Goal: Task Accomplishment & Management: Complete application form

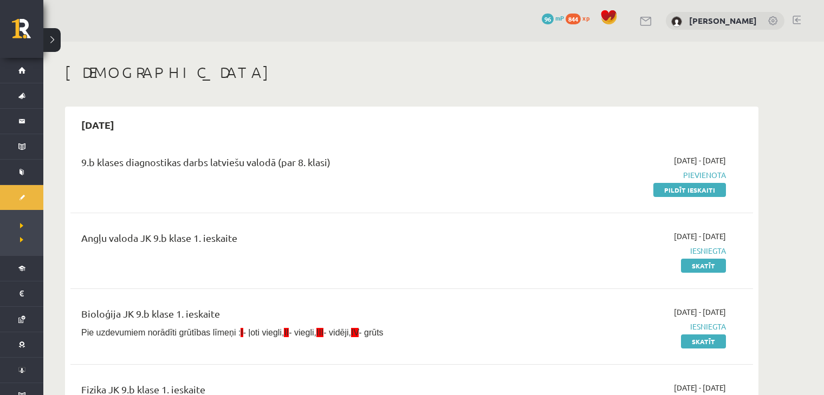
scroll to position [137, 0]
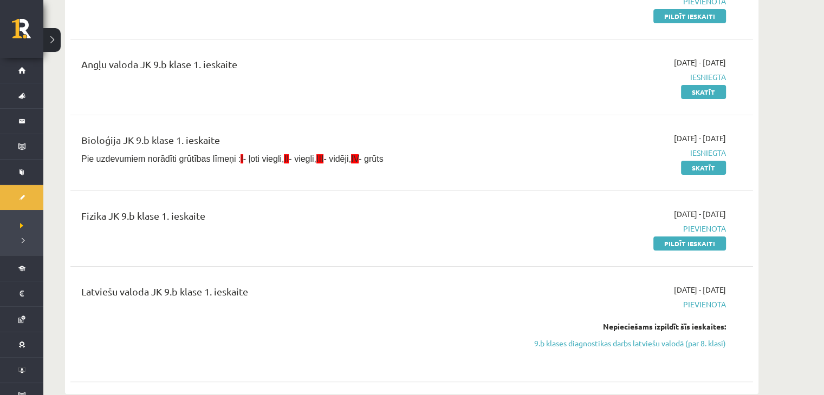
scroll to position [174, 0]
click at [658, 236] on link "Pildīt ieskaiti" at bounding box center [689, 243] width 73 height 14
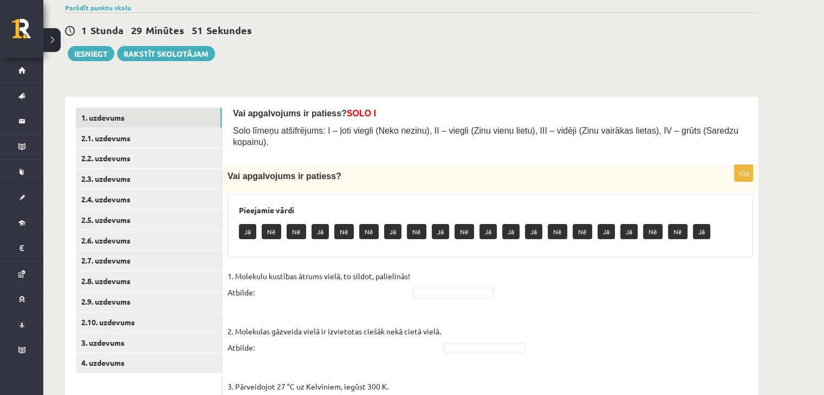
scroll to position [86, 0]
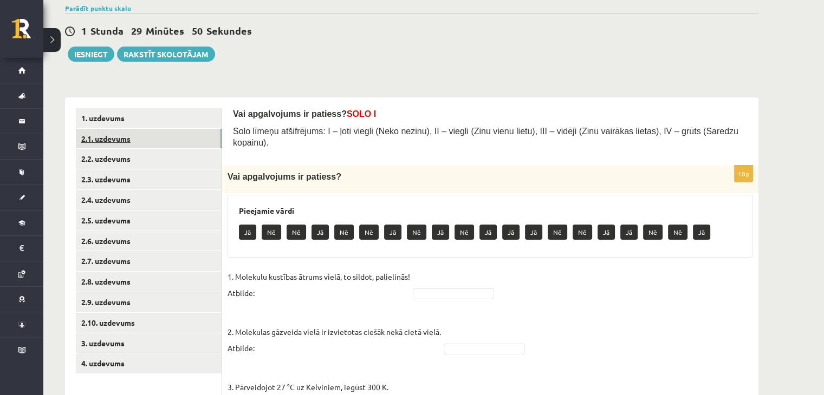
click at [201, 140] on link "2.1. uzdevums" at bounding box center [149, 139] width 146 height 20
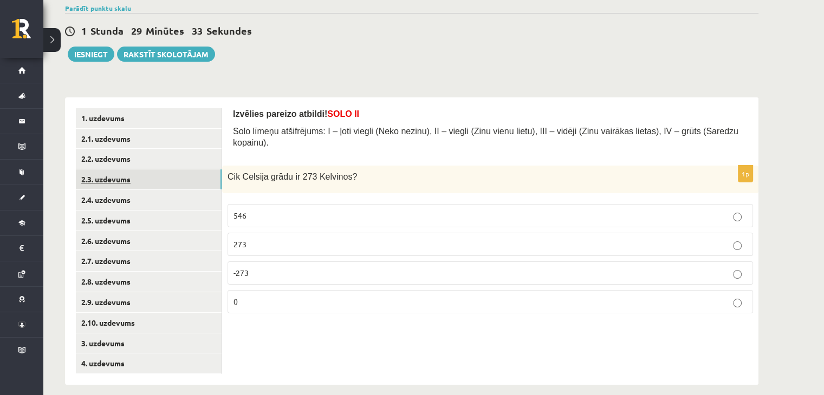
click at [89, 174] on link "2.3. uzdevums" at bounding box center [149, 179] width 146 height 20
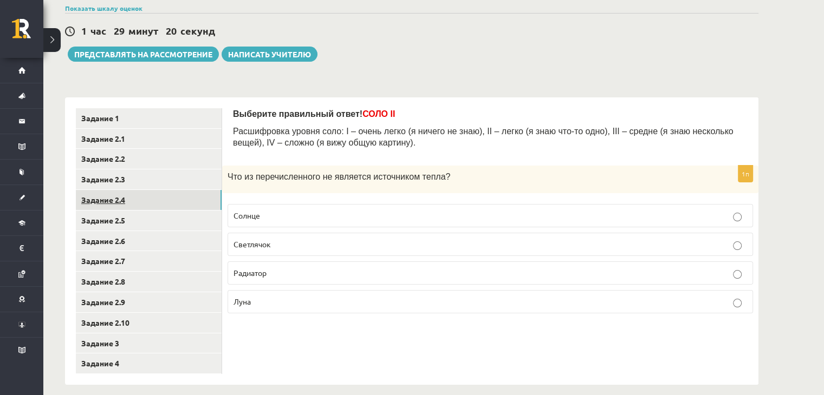
click at [193, 204] on link "Задание 2.4" at bounding box center [149, 200] width 146 height 20
click at [310, 278] on p "сублимация" at bounding box center [489, 272] width 513 height 11
click at [164, 215] on link "Задание 2.5" at bounding box center [149, 221] width 146 height 20
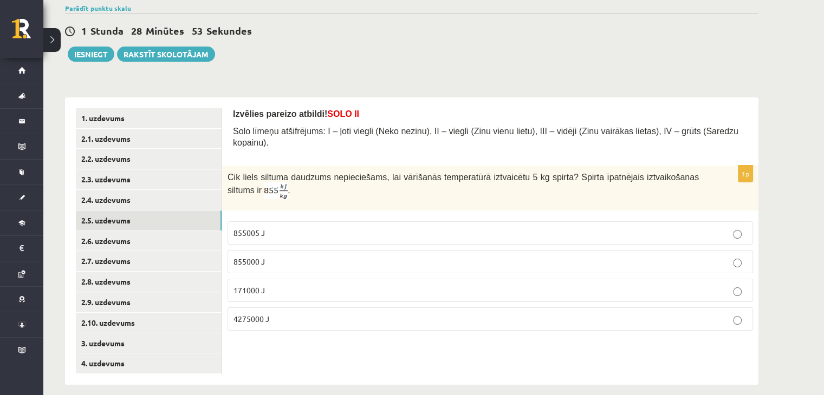
click at [533, 50] on div "1 Stunda 28 Minūtes 53 Sekundes Ieskaite saglabāta! Iesniegt Rakstīt skolotājam" at bounding box center [411, 37] width 693 height 49
click at [533, 50] on div "1 Stunda 28 Minūtes 11 Sekundes Ieskaite saglabāta! Iesniegt Rakstīt skolotājam" at bounding box center [411, 37] width 693 height 49
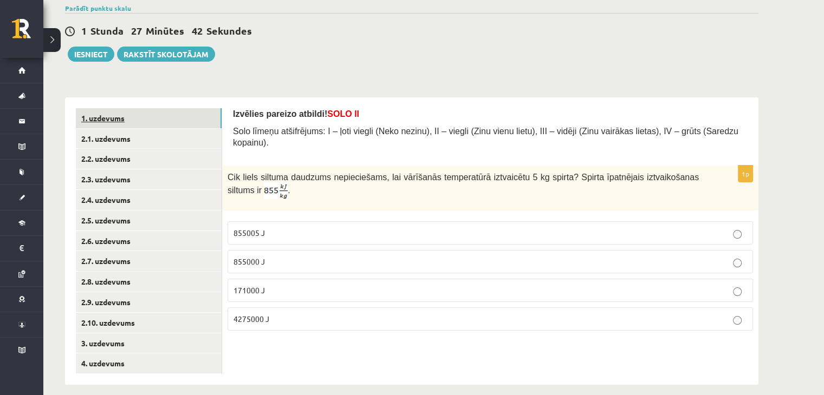
click at [125, 116] on link "1. uzdevums" at bounding box center [149, 118] width 146 height 20
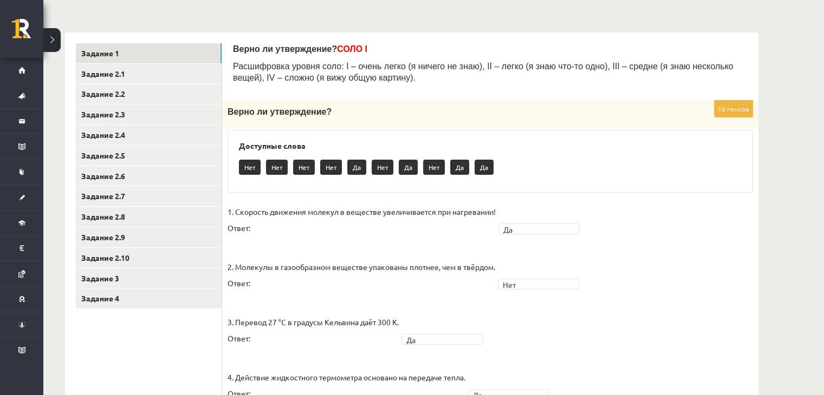
scroll to position [150, 0]
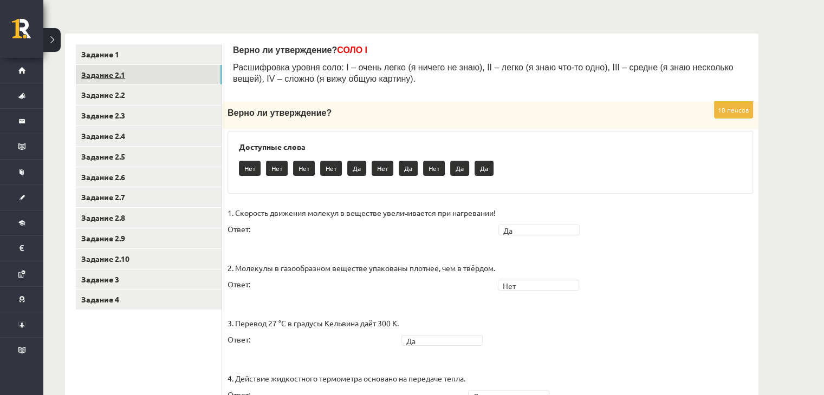
click at [188, 70] on link "Задание 2.1" at bounding box center [149, 75] width 146 height 20
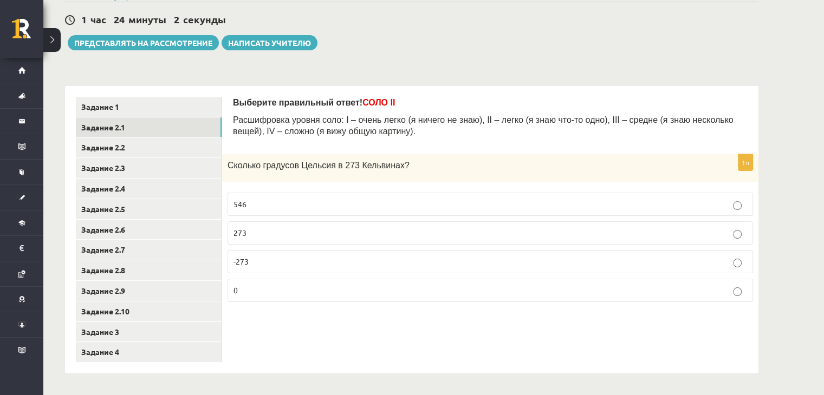
scroll to position [97, 0]
click at [388, 292] on p "0" at bounding box center [489, 290] width 513 height 11
click at [165, 145] on link "Задание 2.2" at bounding box center [149, 148] width 146 height 20
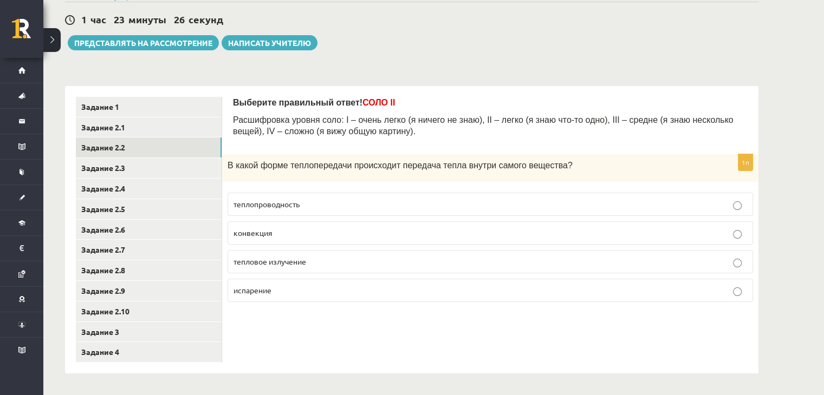
click at [270, 230] on font "конвекция" at bounding box center [252, 233] width 39 height 10
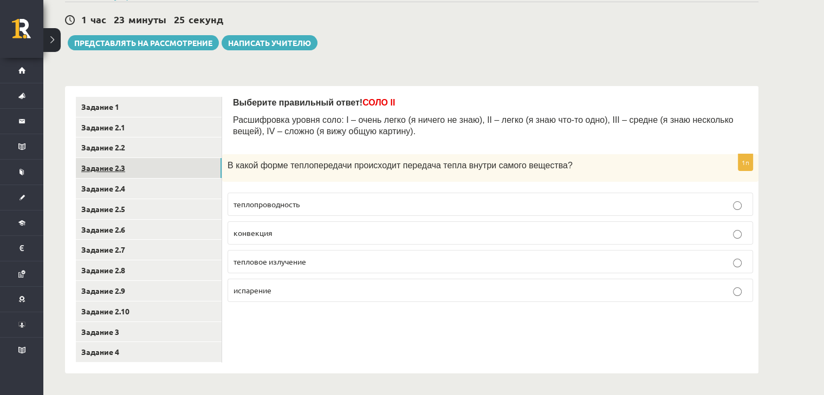
click at [145, 173] on link "Задание 2.3" at bounding box center [149, 168] width 146 height 20
click at [284, 237] on p "Светлячок" at bounding box center [489, 232] width 513 height 11
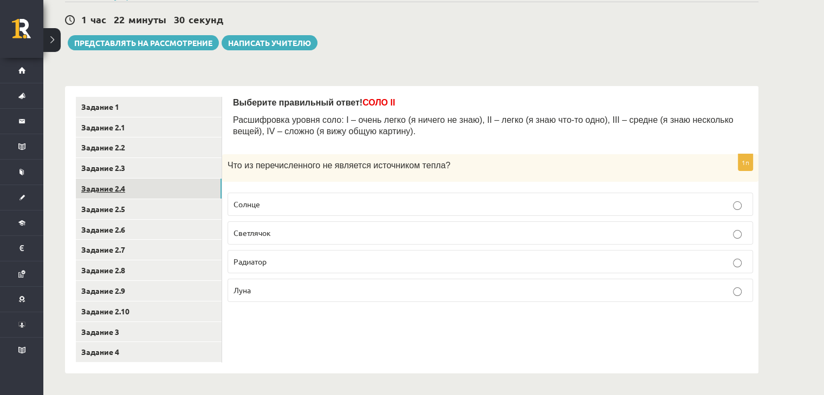
click at [190, 194] on link "Задание 2.4" at bounding box center [149, 189] width 146 height 20
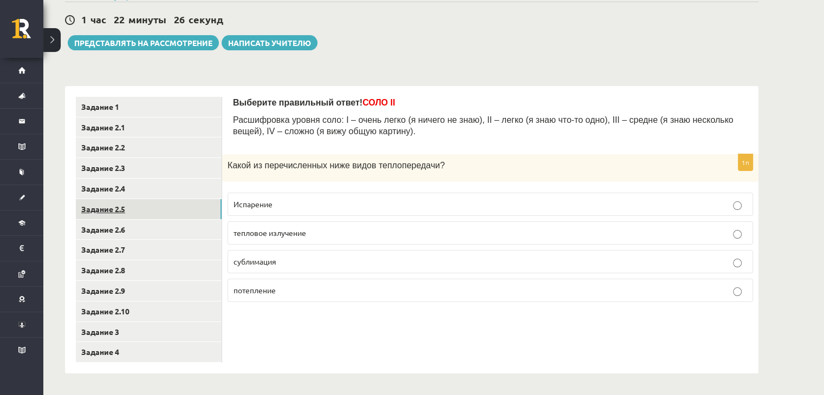
click at [184, 206] on link "Задание 2.5" at bounding box center [149, 209] width 146 height 20
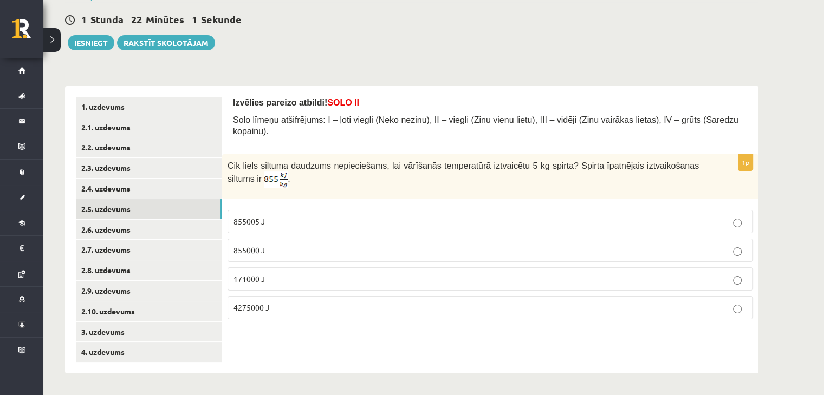
click at [739, 77] on div "**********" at bounding box center [411, 224] width 693 height 298
click at [549, 302] on p "4275000 J" at bounding box center [489, 307] width 513 height 11
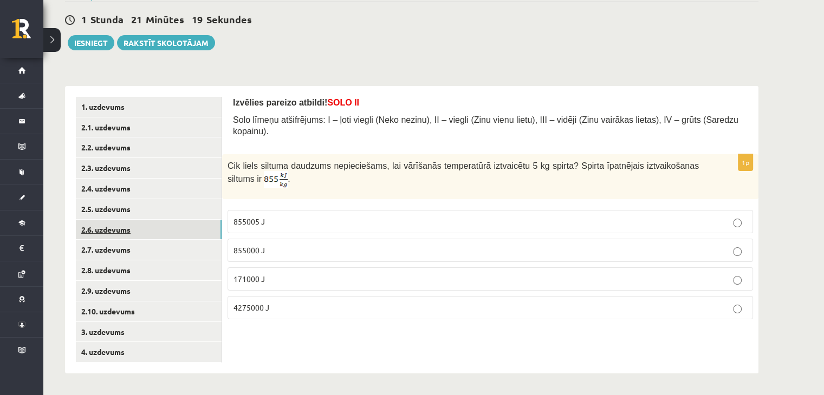
click at [174, 232] on link "2.6. uzdevums" at bounding box center [149, 230] width 146 height 20
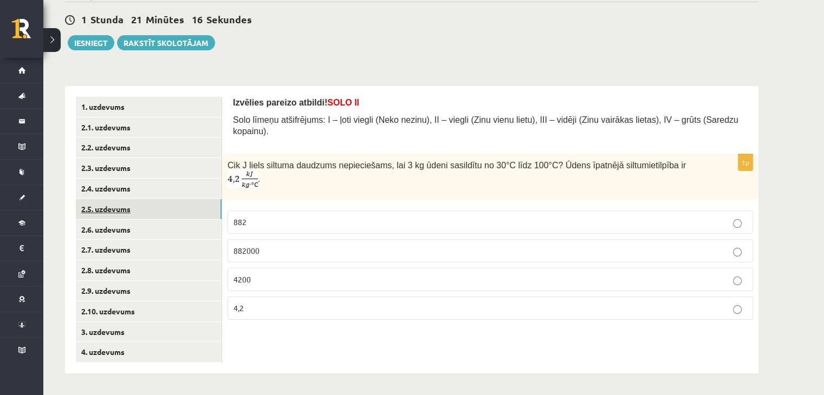
click at [165, 213] on link "2.5. uzdevums" at bounding box center [149, 209] width 146 height 20
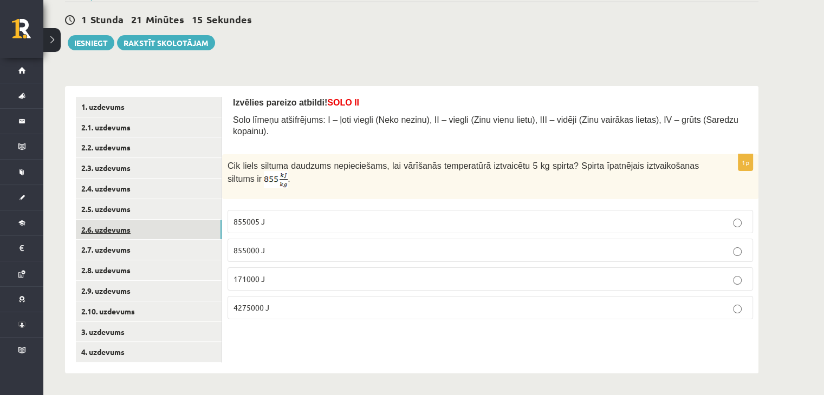
click at [166, 223] on link "2.6. uzdevums" at bounding box center [149, 230] width 146 height 20
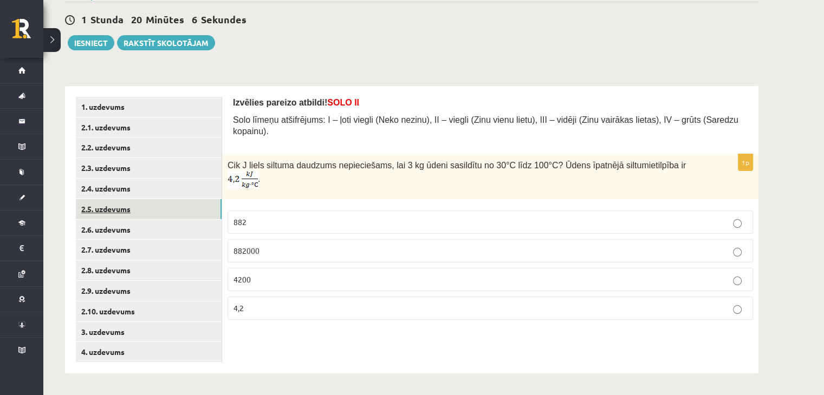
click at [122, 211] on link "2.5. uzdevums" at bounding box center [149, 209] width 146 height 20
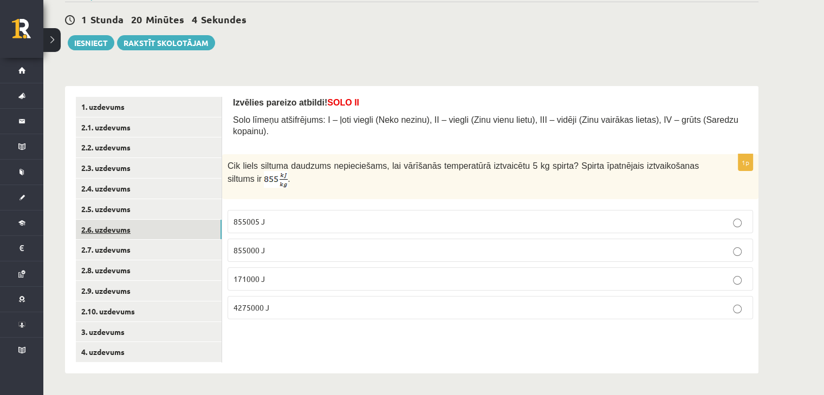
click at [125, 234] on link "2.6. uzdevums" at bounding box center [149, 230] width 146 height 20
click at [262, 217] on p "882" at bounding box center [489, 222] width 513 height 11
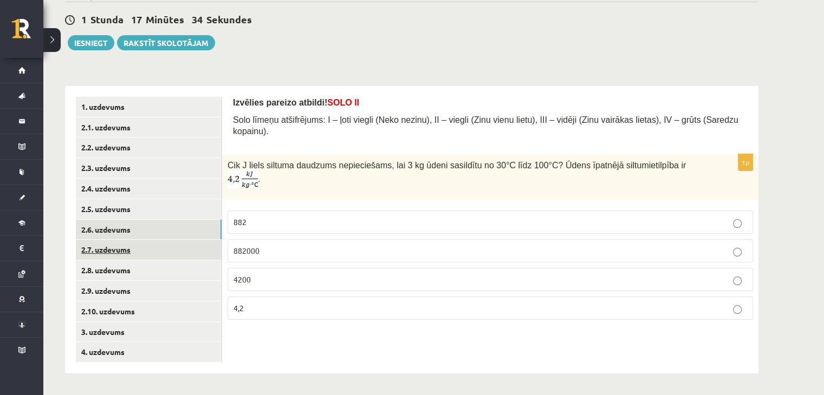
click at [156, 246] on link "2.7. uzdevums" at bounding box center [149, 250] width 146 height 20
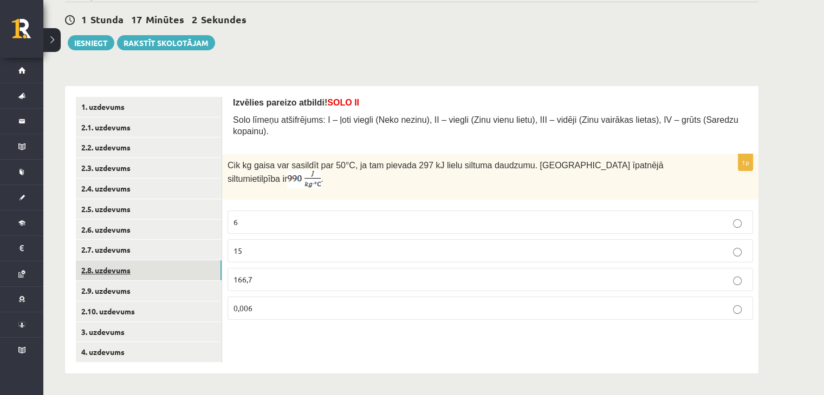
click at [176, 265] on link "2.8. uzdevums" at bounding box center [149, 270] width 146 height 20
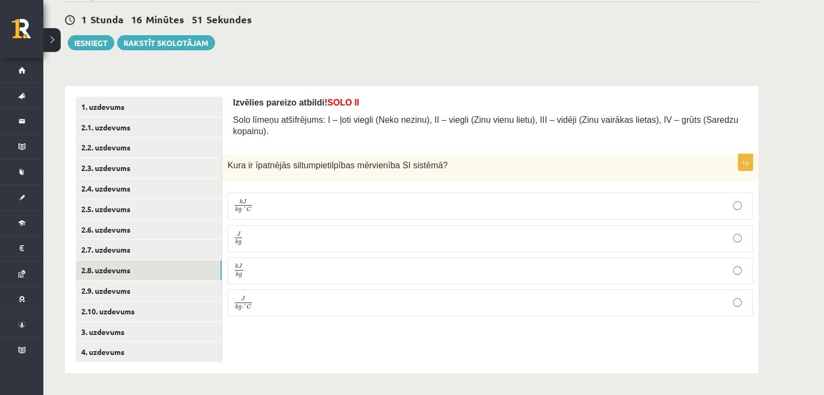
click at [272, 231] on p "J k g J k g" at bounding box center [489, 238] width 513 height 15
click at [262, 296] on p "J k g ⋅ ° C J k g ⋅ ° C" at bounding box center [489, 303] width 513 height 15
click at [171, 282] on link "2.9. uzdevums" at bounding box center [149, 291] width 146 height 20
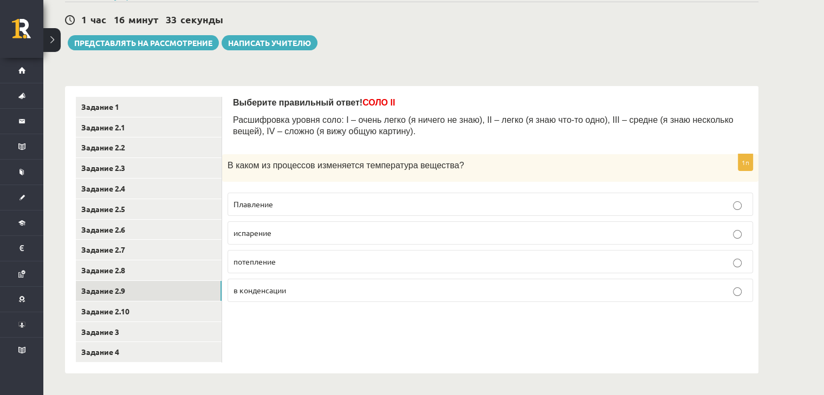
click at [308, 265] on p "потепление" at bounding box center [489, 261] width 513 height 11
click at [161, 318] on link "Задание 2.10" at bounding box center [149, 312] width 146 height 20
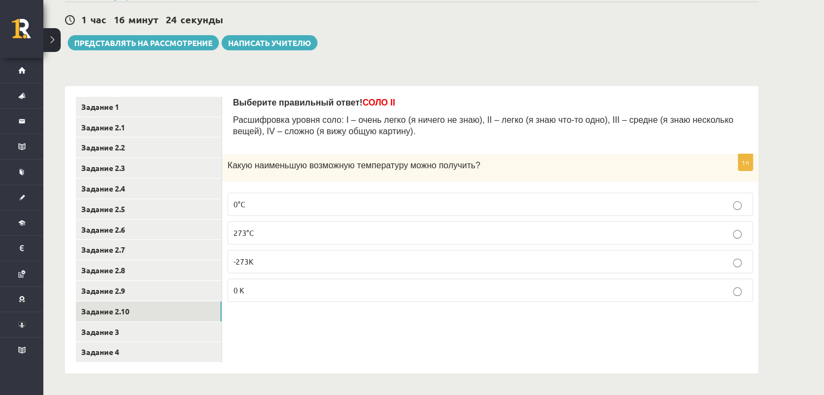
click at [249, 206] on p "0°С" at bounding box center [489, 204] width 513 height 11
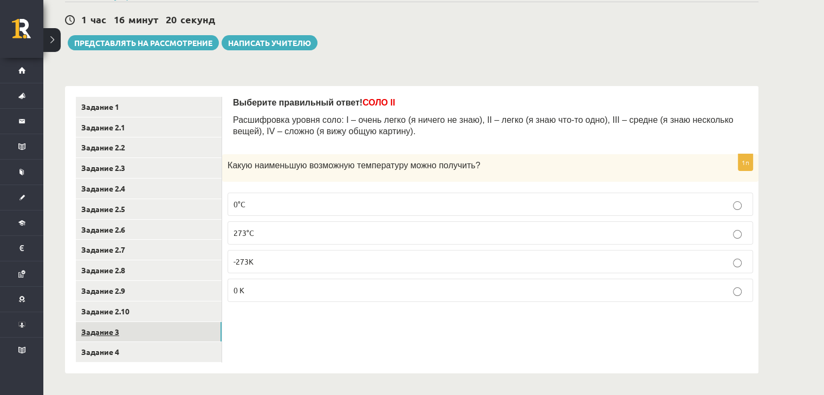
click at [157, 332] on link "Задание 3" at bounding box center [149, 332] width 146 height 20
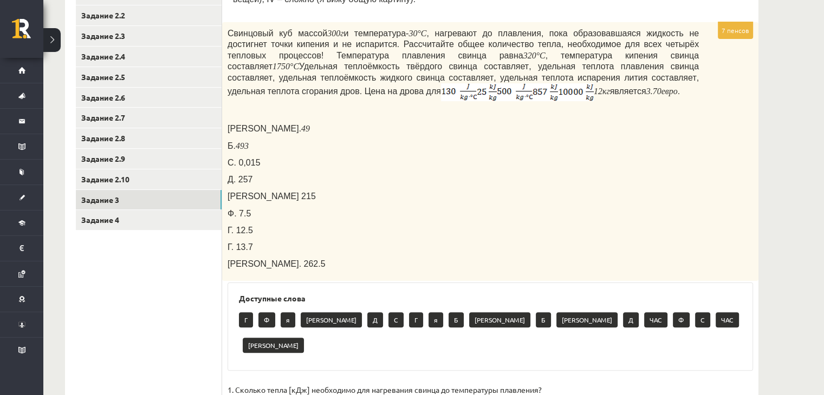
scroll to position [230, 0]
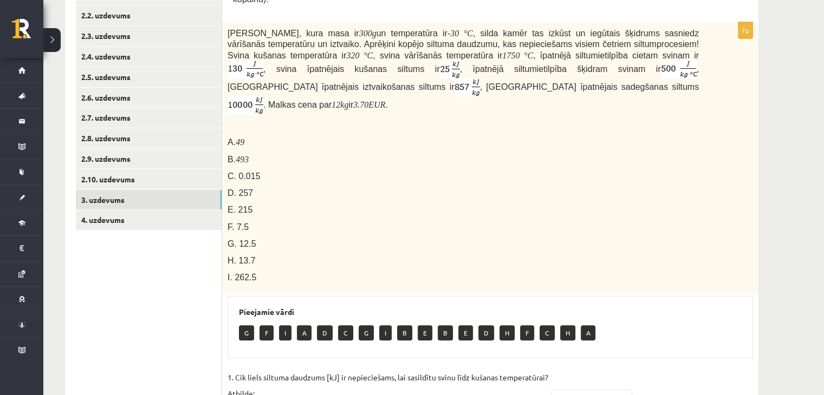
click at [703, 197] on div "Svina klucīti, kura masa ir 300 g un temperatūra ir - 30 ° C , silda kamēr tas …" at bounding box center [490, 158] width 536 height 272
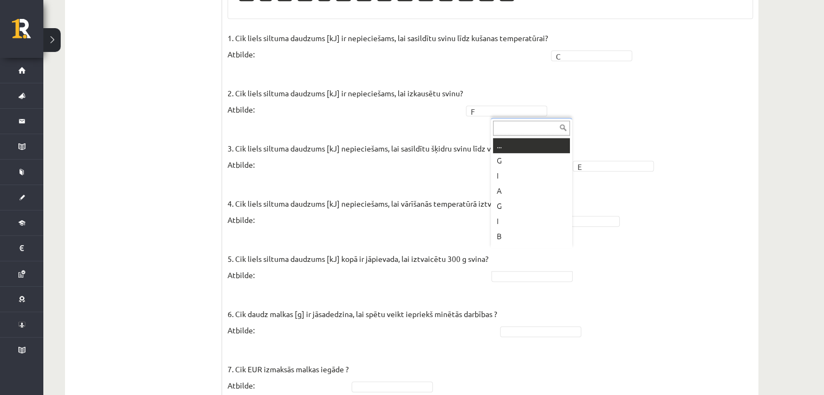
scroll to position [589, 0]
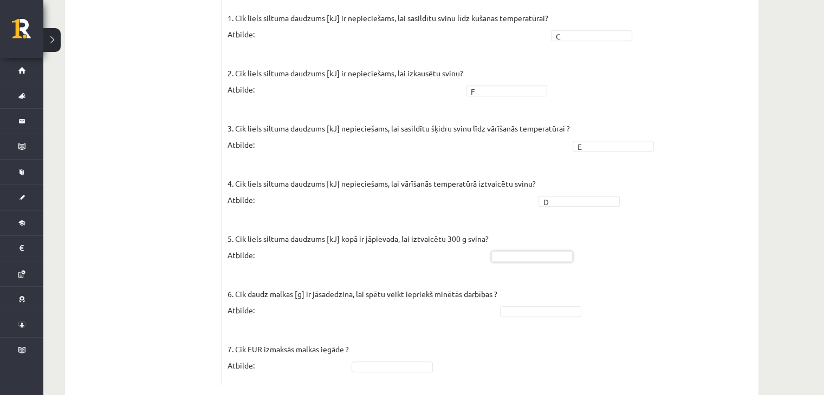
drag, startPoint x: 623, startPoint y: 252, endPoint x: 526, endPoint y: 233, distance: 99.3
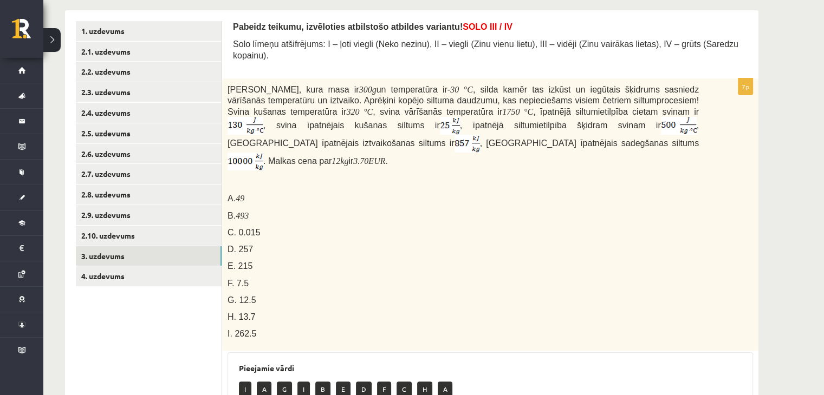
scroll to position [132, 0]
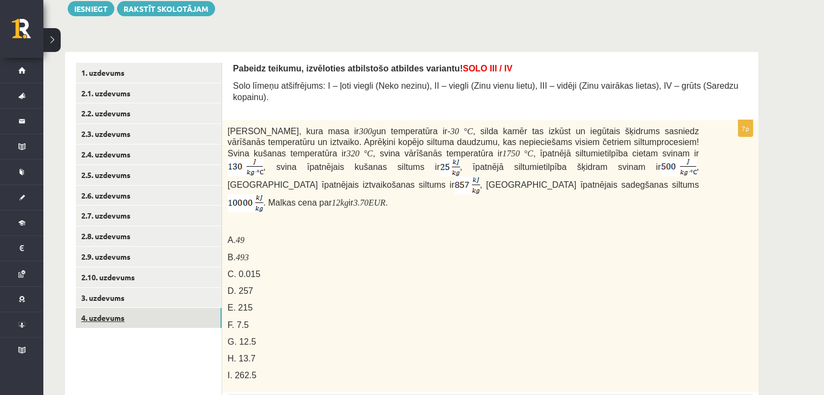
click at [140, 315] on link "4. uzdevums" at bounding box center [149, 318] width 146 height 20
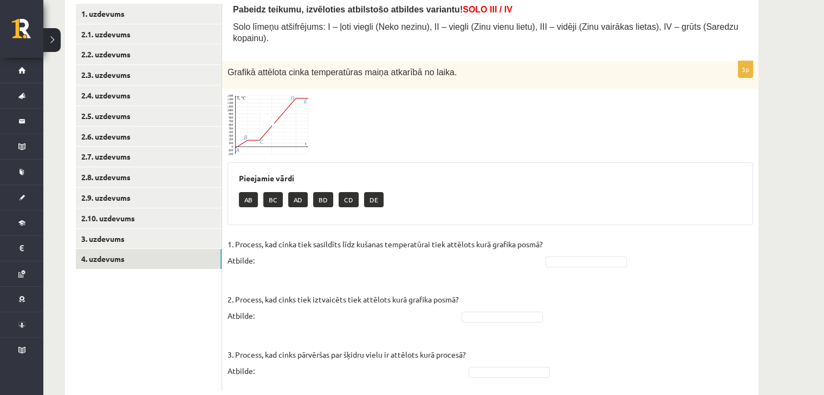
scroll to position [207, 0]
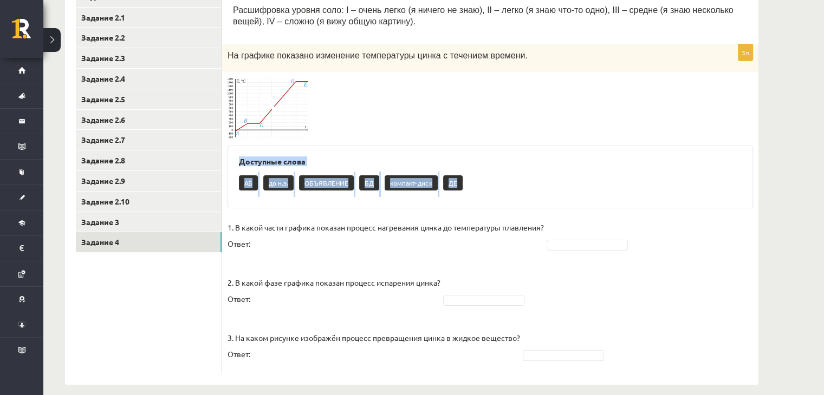
drag, startPoint x: 596, startPoint y: 99, endPoint x: 483, endPoint y: 177, distance: 137.3
click at [483, 177] on div "3п На графике показано изменение температуры цинка с течением времени. Доступны…" at bounding box center [490, 209] width 536 height 330
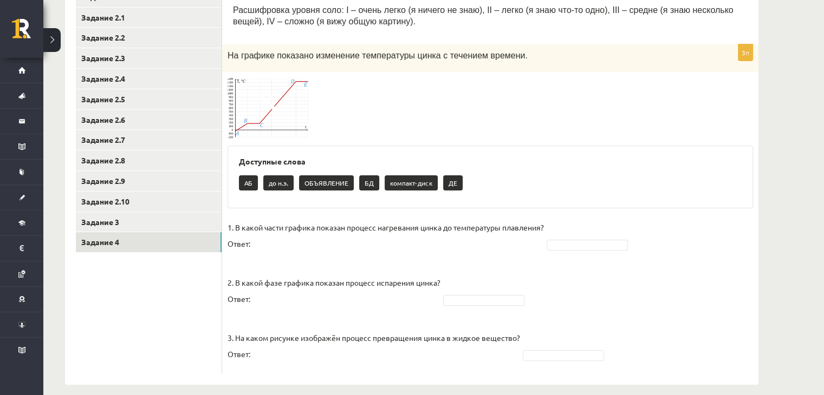
click at [483, 177] on div "АБ до н.э. ОБЪЯВЛЕНИЕ БД компакт-диск ДЕ" at bounding box center [490, 184] width 502 height 25
click at [264, 106] on span at bounding box center [268, 103] width 17 height 17
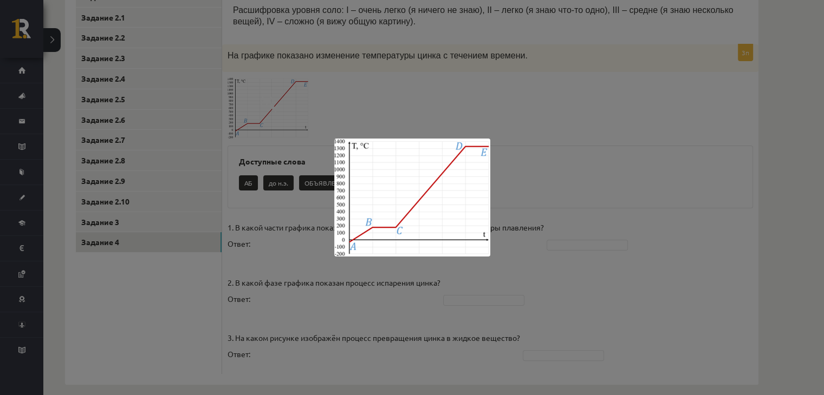
click at [402, 214] on img at bounding box center [412, 198] width 156 height 118
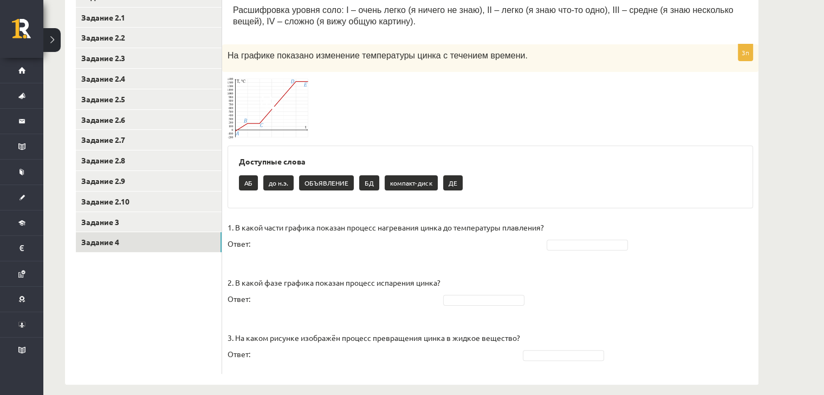
click at [271, 117] on img at bounding box center [267, 108] width 81 height 62
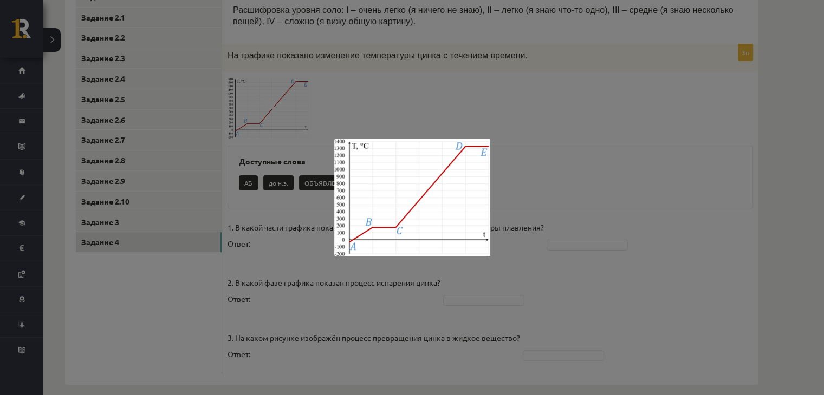
click at [565, 35] on div at bounding box center [412, 197] width 824 height 395
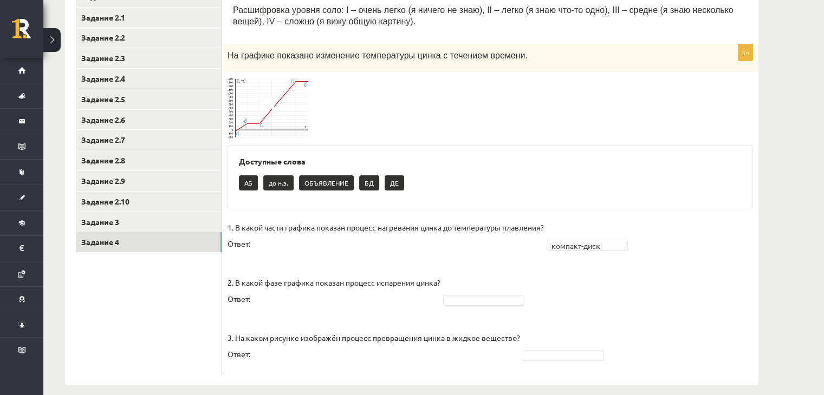
click at [265, 118] on img at bounding box center [267, 108] width 81 height 62
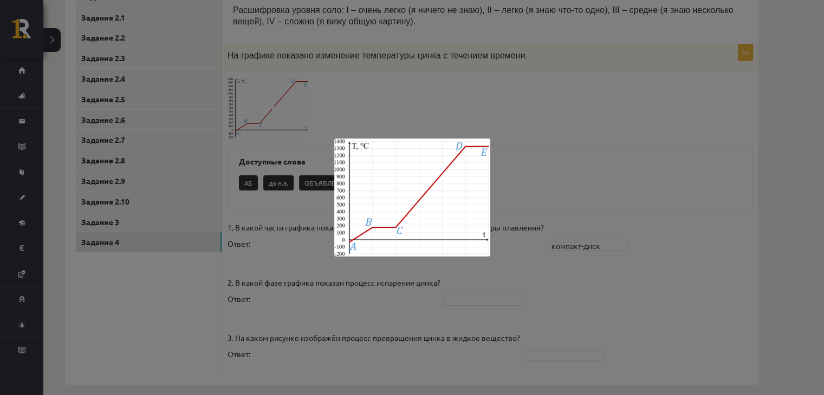
click at [402, 85] on div at bounding box center [412, 197] width 824 height 395
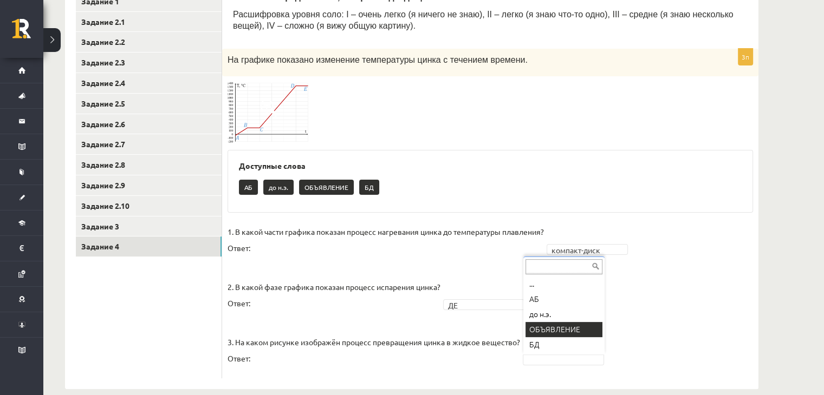
scroll to position [201, 0]
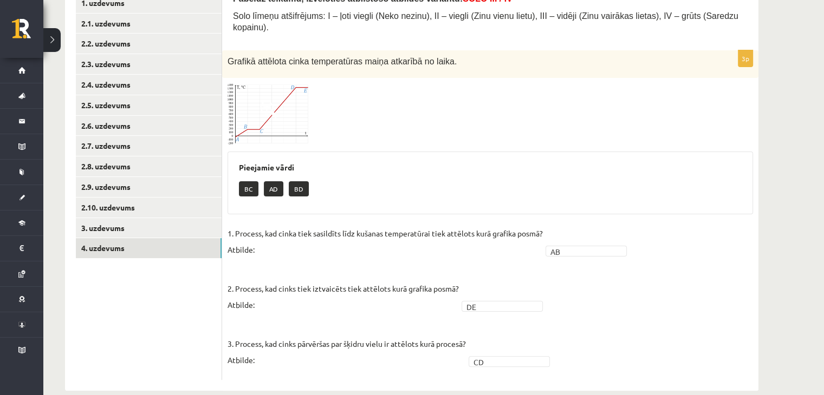
click at [624, 107] on div at bounding box center [489, 114] width 525 height 62
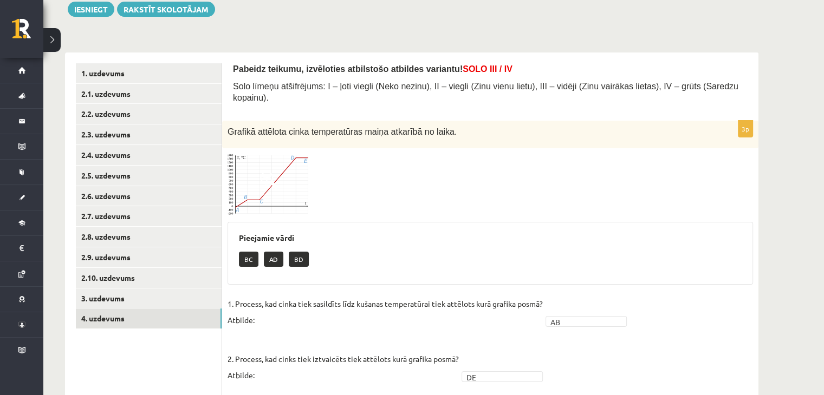
scroll to position [179, 0]
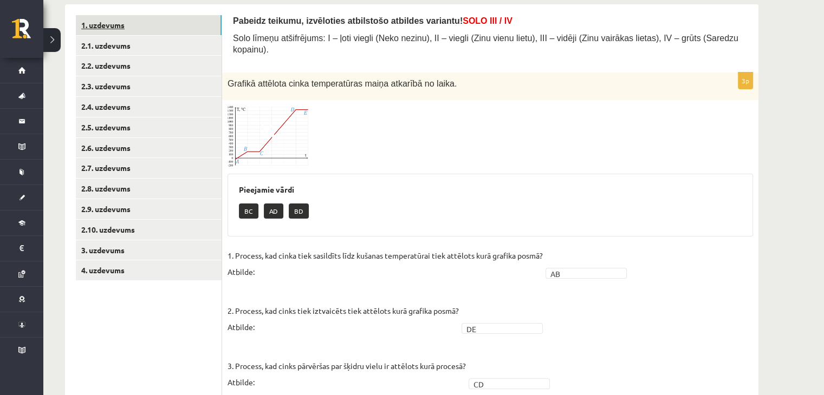
click at [128, 24] on link "1. uzdevums" at bounding box center [149, 25] width 146 height 20
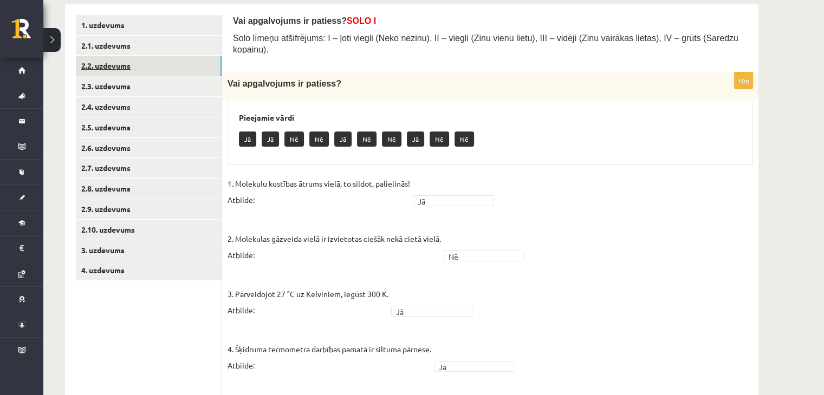
click at [110, 63] on link "2.2. uzdevums" at bounding box center [149, 66] width 146 height 20
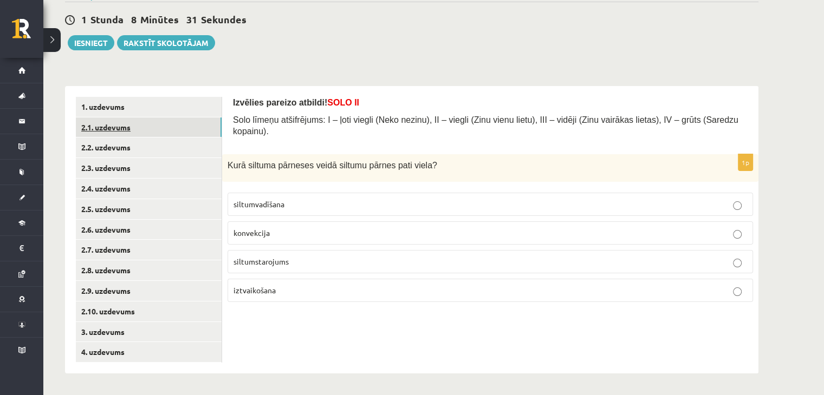
click at [140, 127] on link "2.1. uzdevums" at bounding box center [149, 128] width 146 height 20
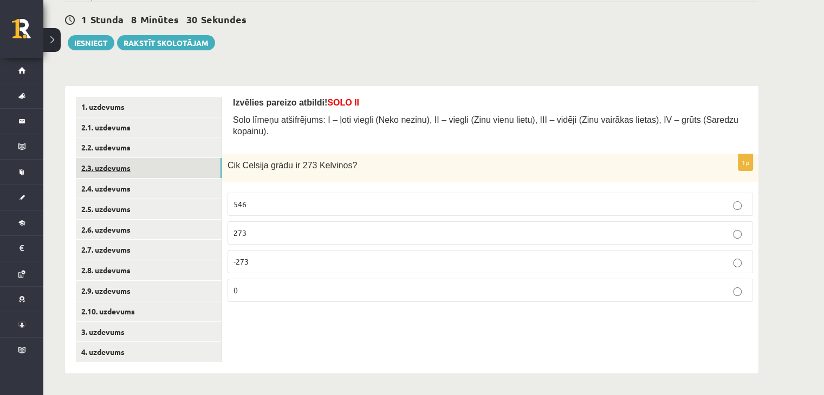
click at [128, 169] on link "2.3. uzdevums" at bounding box center [149, 168] width 146 height 20
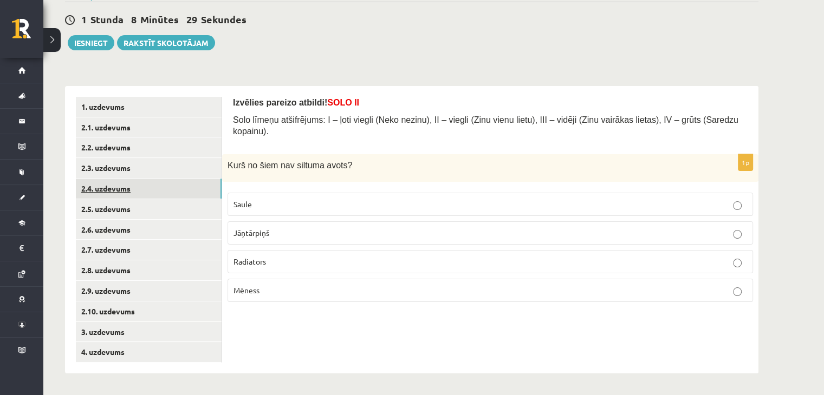
click at [126, 193] on link "2.4. uzdevums" at bounding box center [149, 189] width 146 height 20
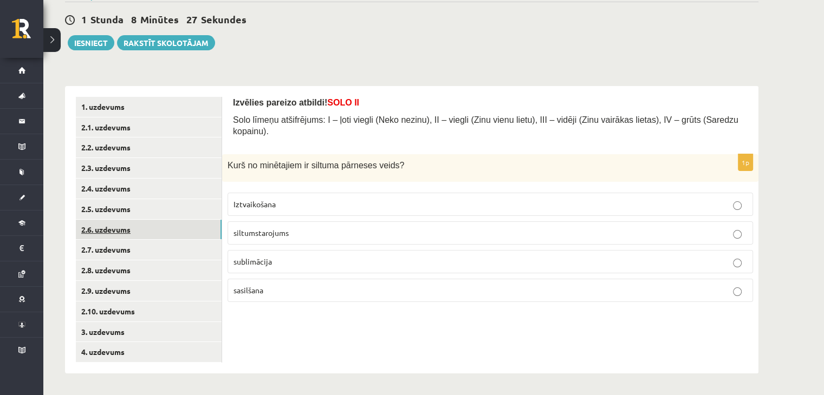
click at [115, 234] on link "2.6. uzdevums" at bounding box center [149, 230] width 146 height 20
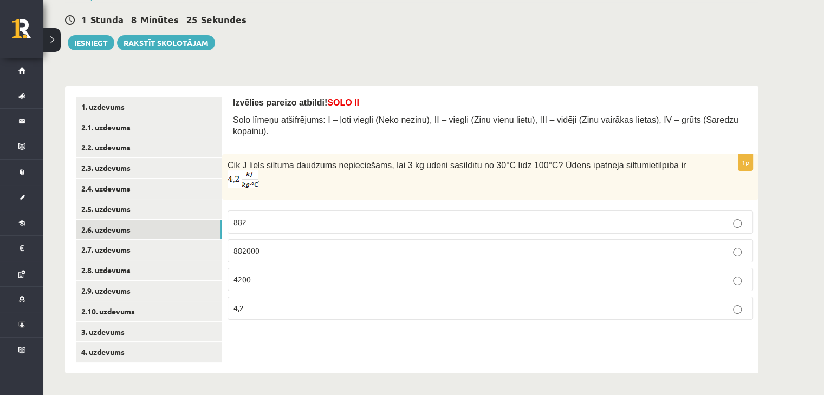
click at [295, 23] on div "1 Stunda 8 Minūtes 25 Sekundes" at bounding box center [411, 20] width 693 height 14
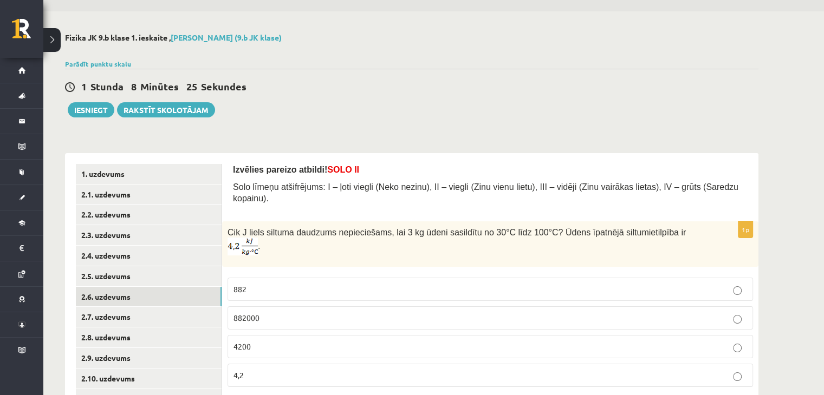
scroll to position [0, 0]
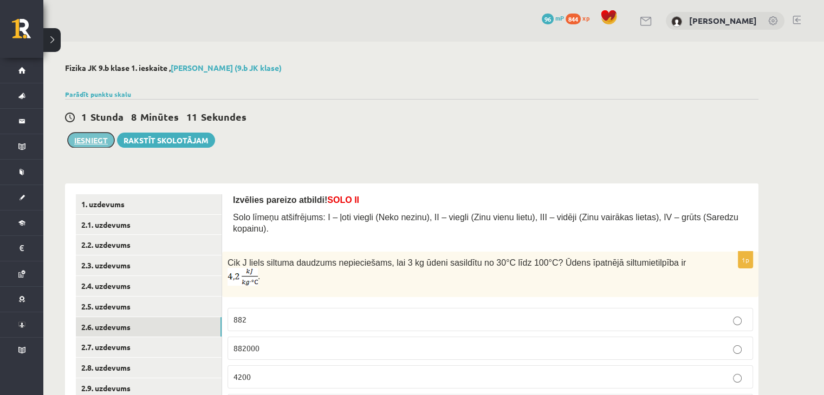
click at [95, 135] on button "Iesniegt" at bounding box center [91, 140] width 47 height 15
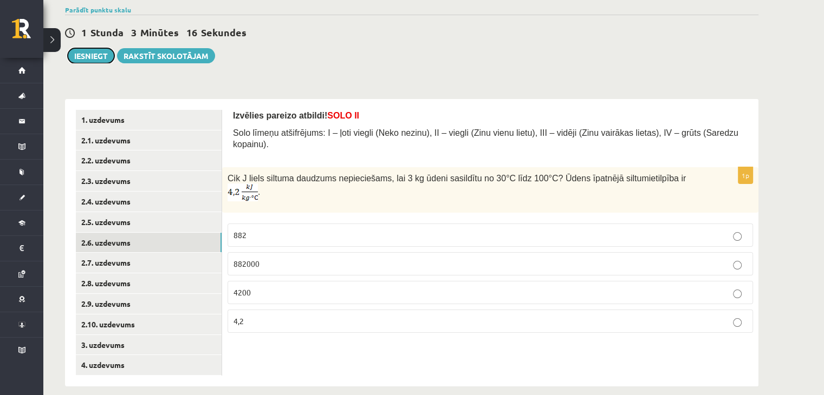
scroll to position [97, 0]
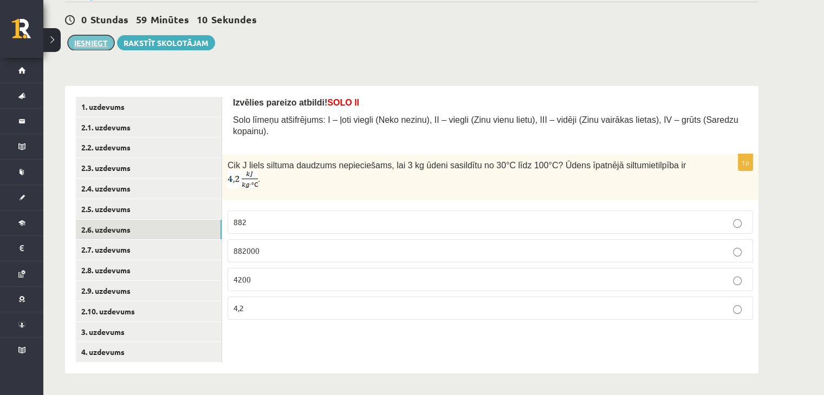
click at [96, 44] on button "Iesniegt" at bounding box center [91, 42] width 47 height 15
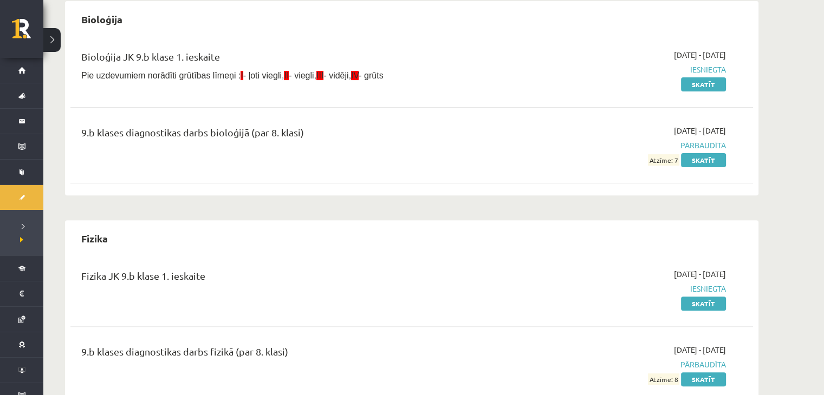
scroll to position [365, 0]
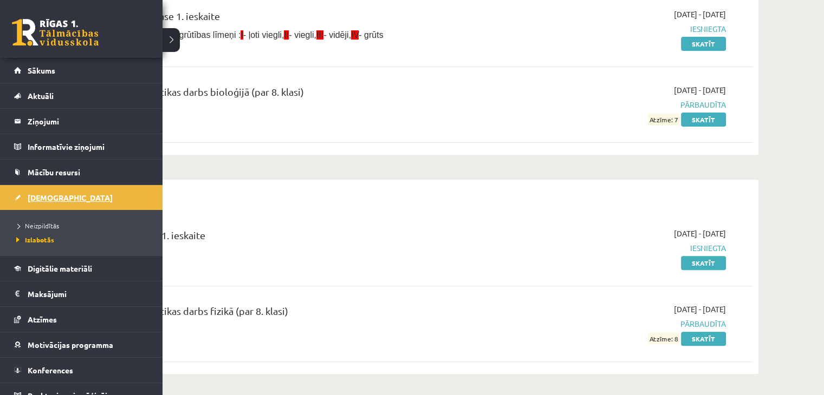
click at [84, 190] on link "[DEMOGRAPHIC_DATA]" at bounding box center [81, 197] width 135 height 25
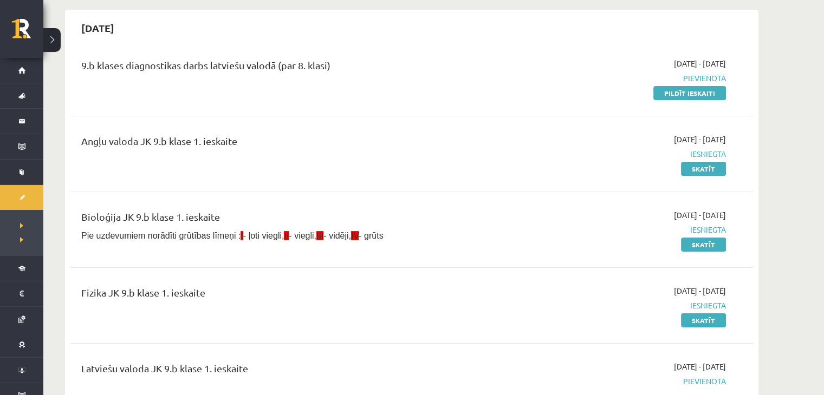
scroll to position [95, 0]
